Goal: Information Seeking & Learning: Learn about a topic

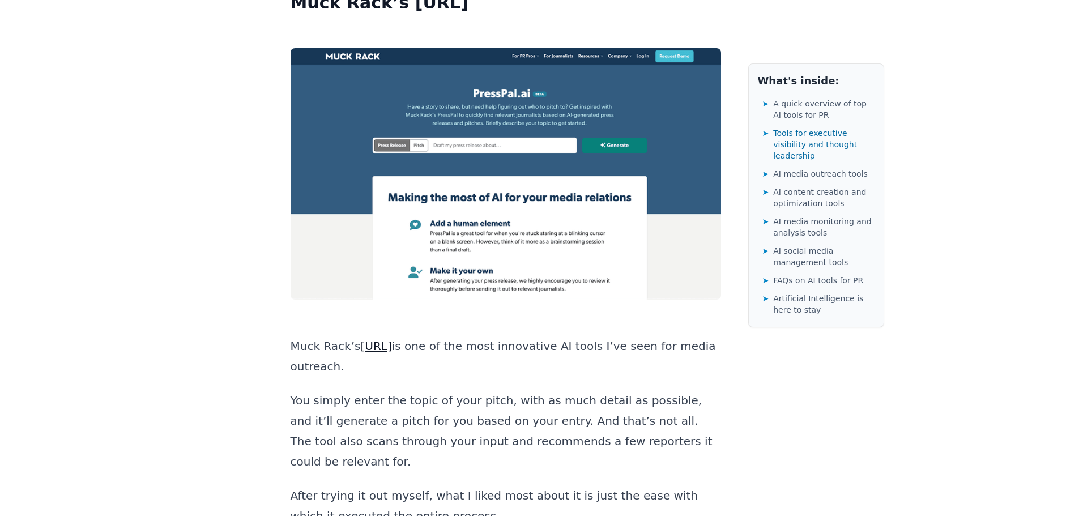
scroll to position [6852, 0]
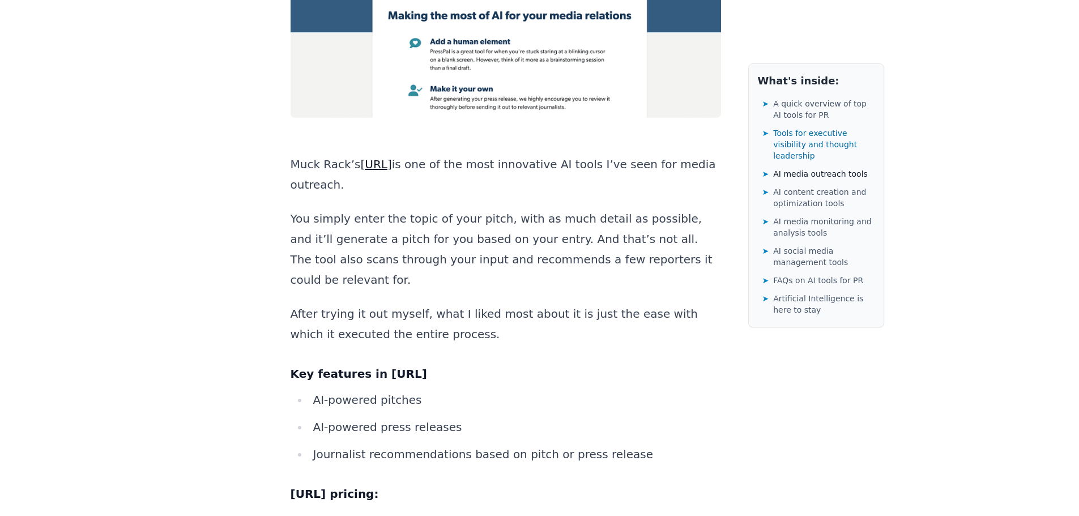
click at [822, 168] on span "AI media outreach tools" at bounding box center [820, 173] width 95 height 11
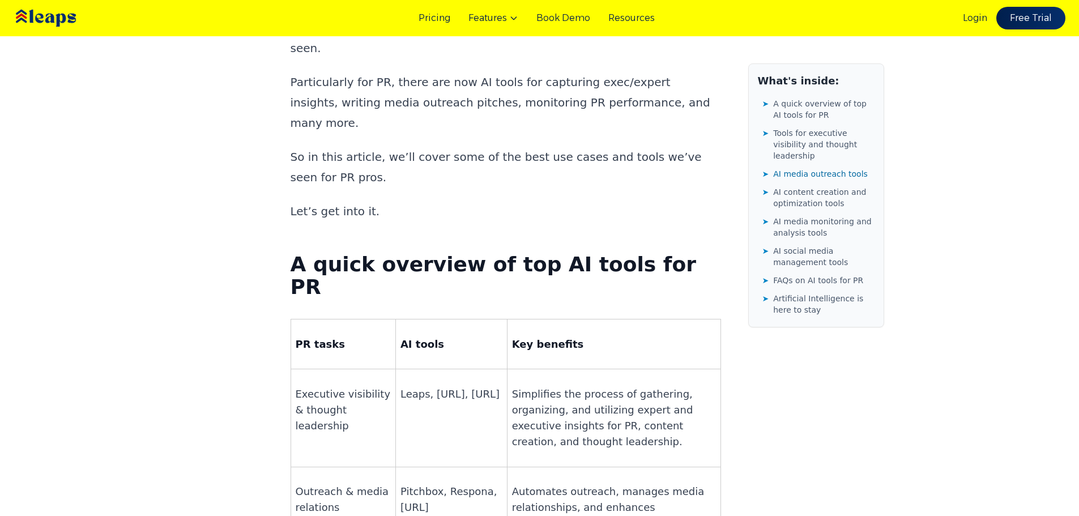
scroll to position [0, 0]
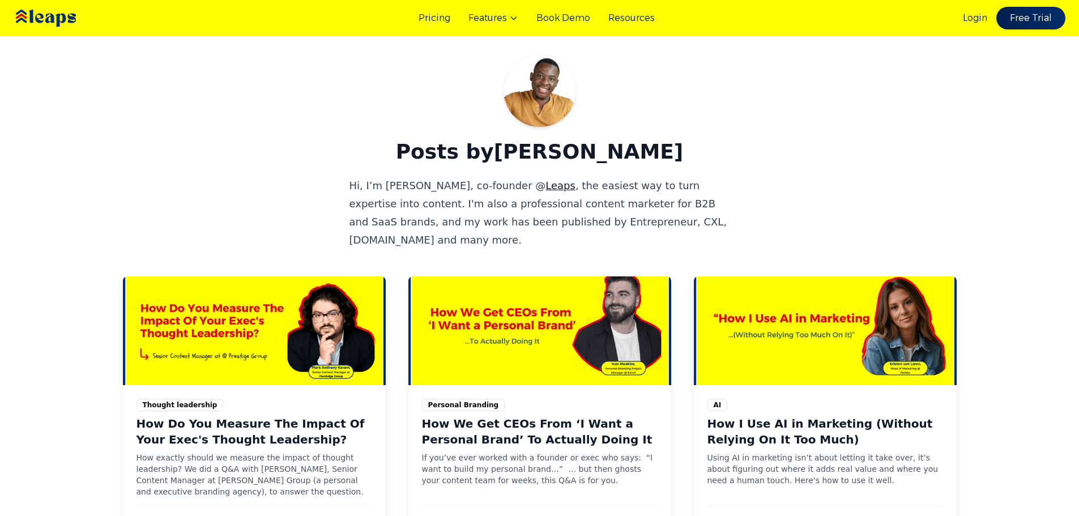
drag, startPoint x: 523, startPoint y: 154, endPoint x: 643, endPoint y: 144, distance: 120.4
click at [643, 144] on h1 "Posts by [PERSON_NAME]" at bounding box center [540, 151] width 834 height 23
